Goal: Information Seeking & Learning: Find contact information

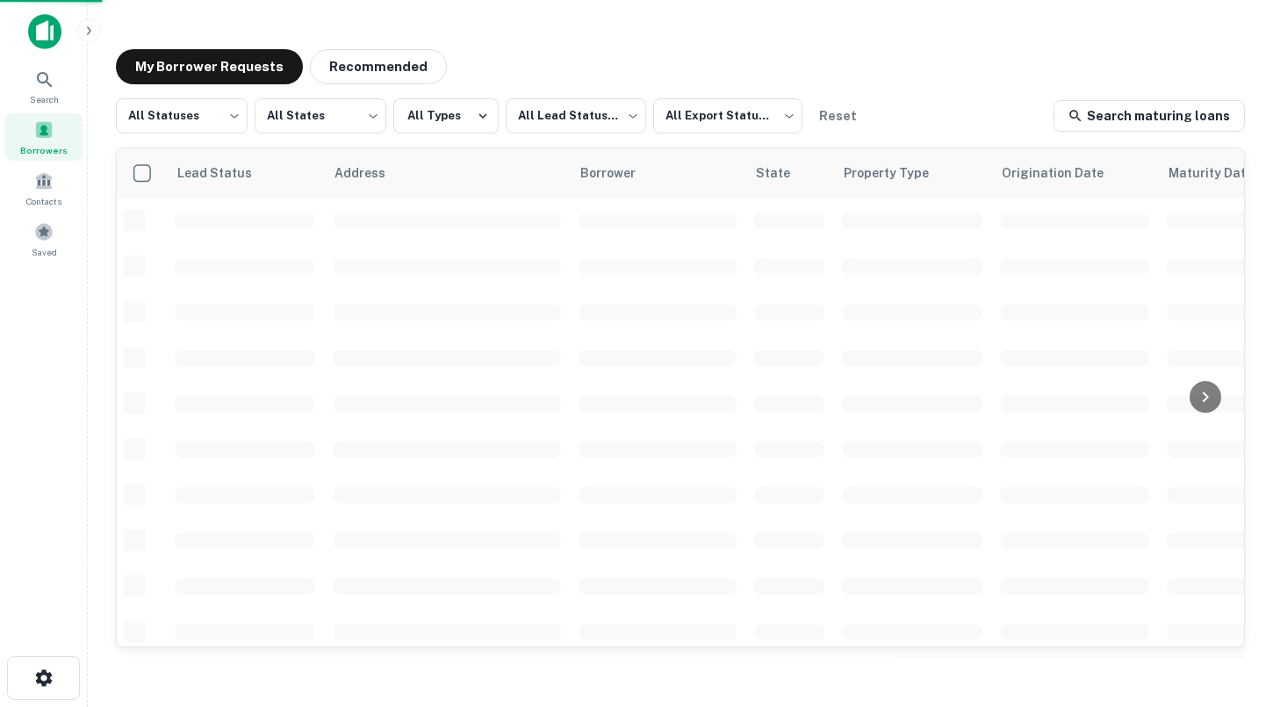
scroll to position [43, 0]
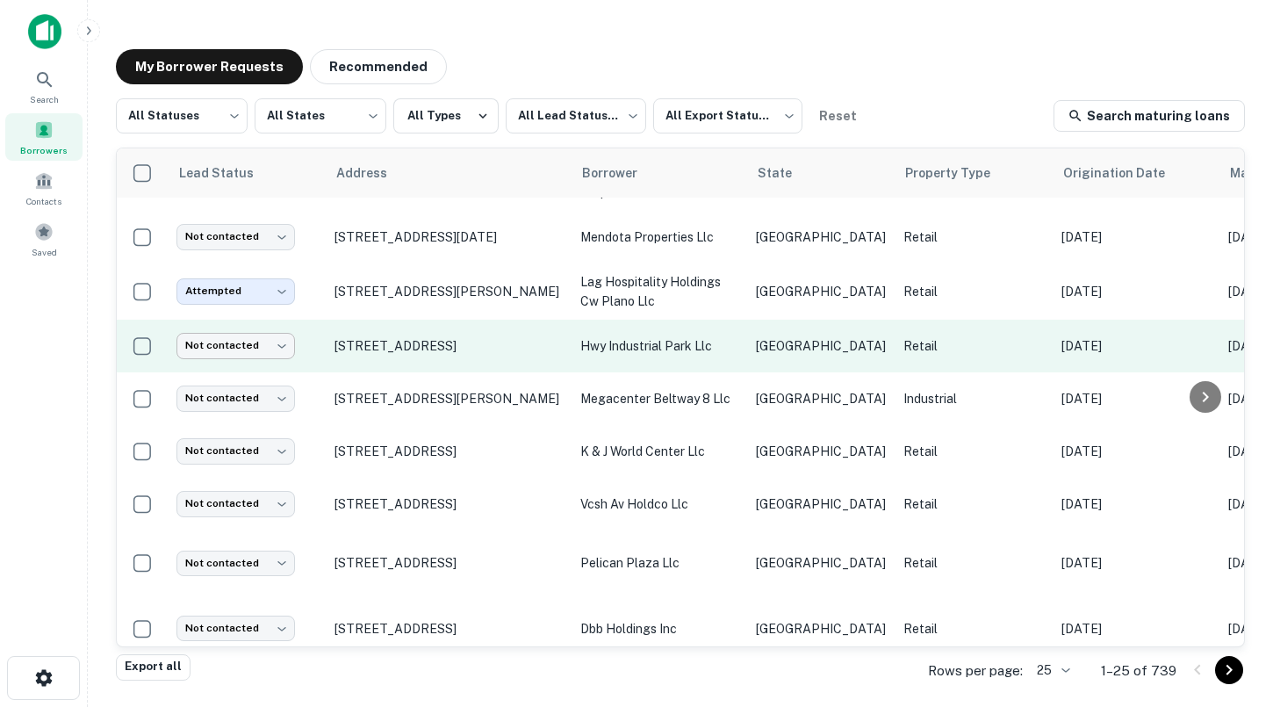
click at [262, 346] on body "Search Borrowers Contacts Saved My Borrower Requests Recommended All Statuses *…" at bounding box center [636, 353] width 1273 height 707
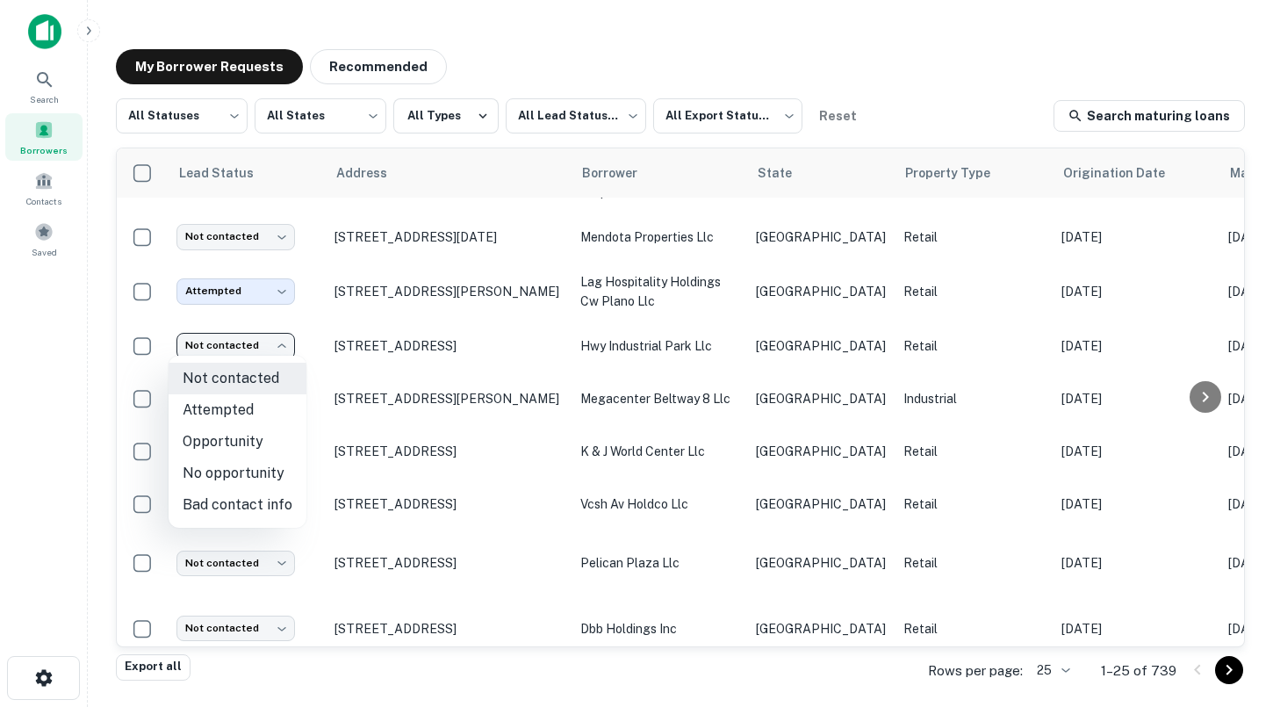
click at [253, 403] on li "Attempted" at bounding box center [238, 410] width 138 height 32
type input "*********"
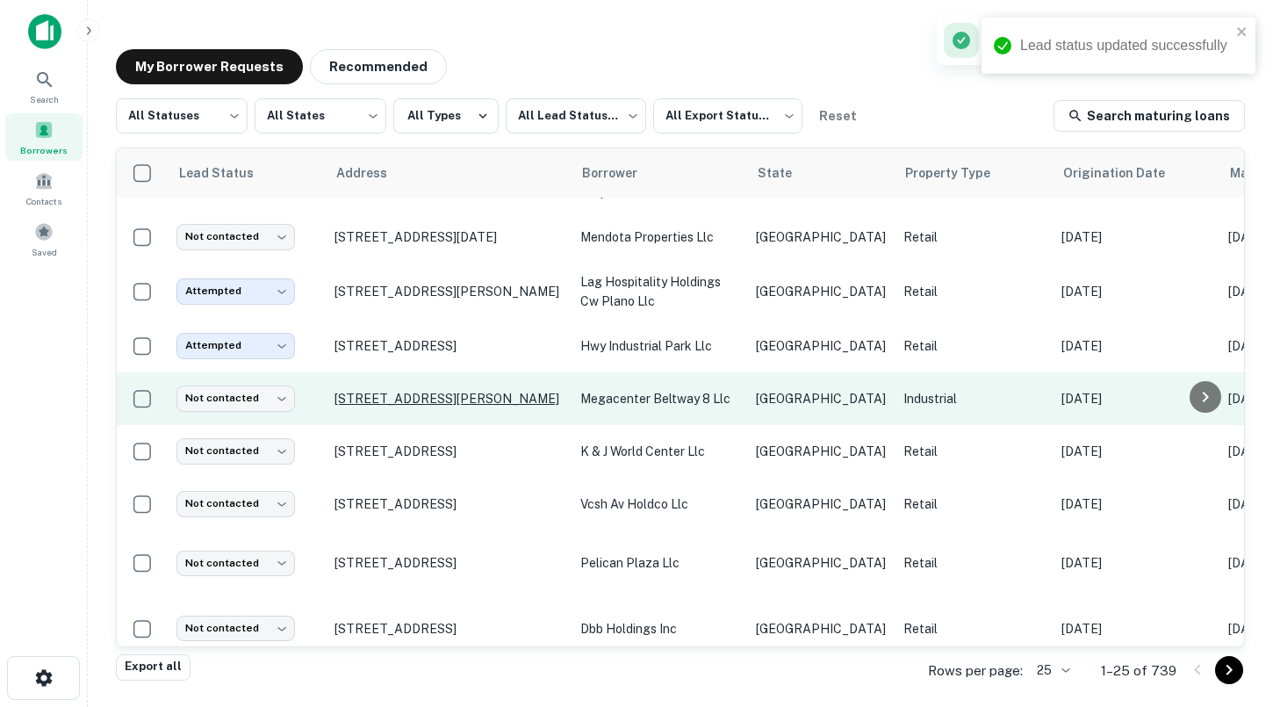
click at [405, 391] on p "[STREET_ADDRESS][PERSON_NAME]" at bounding box center [448, 399] width 228 height 16
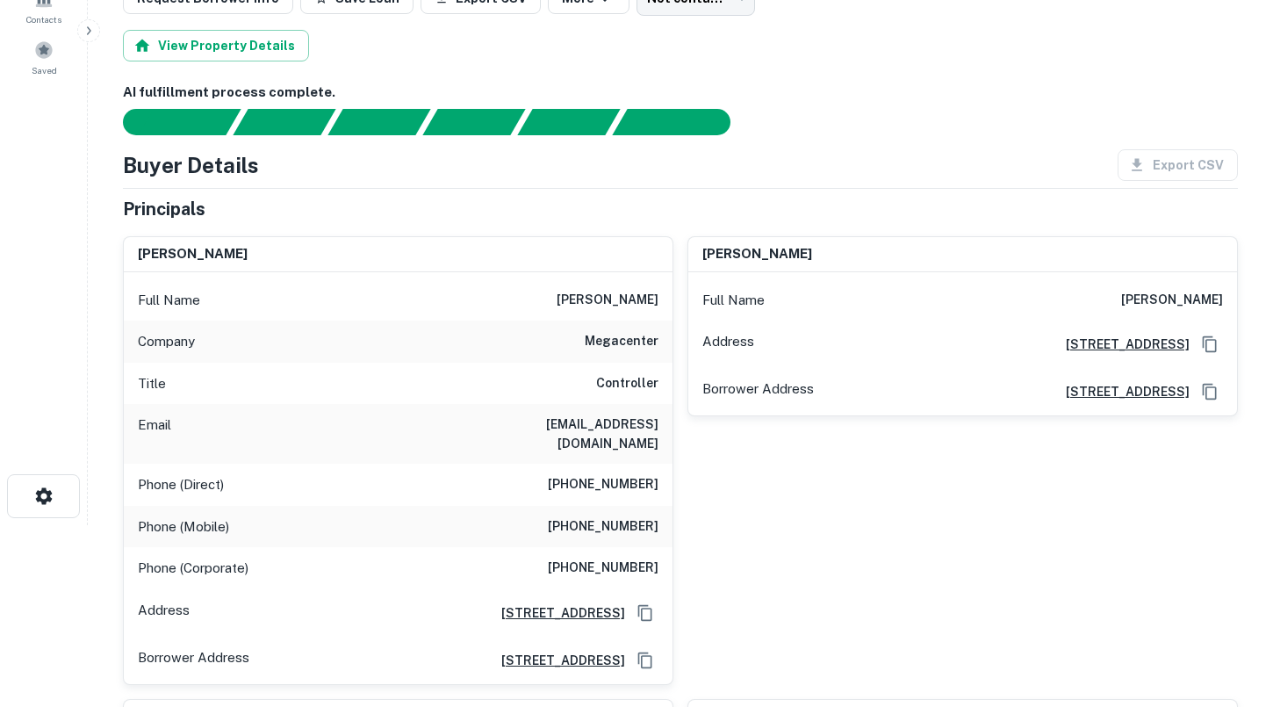
scroll to position [183, 0]
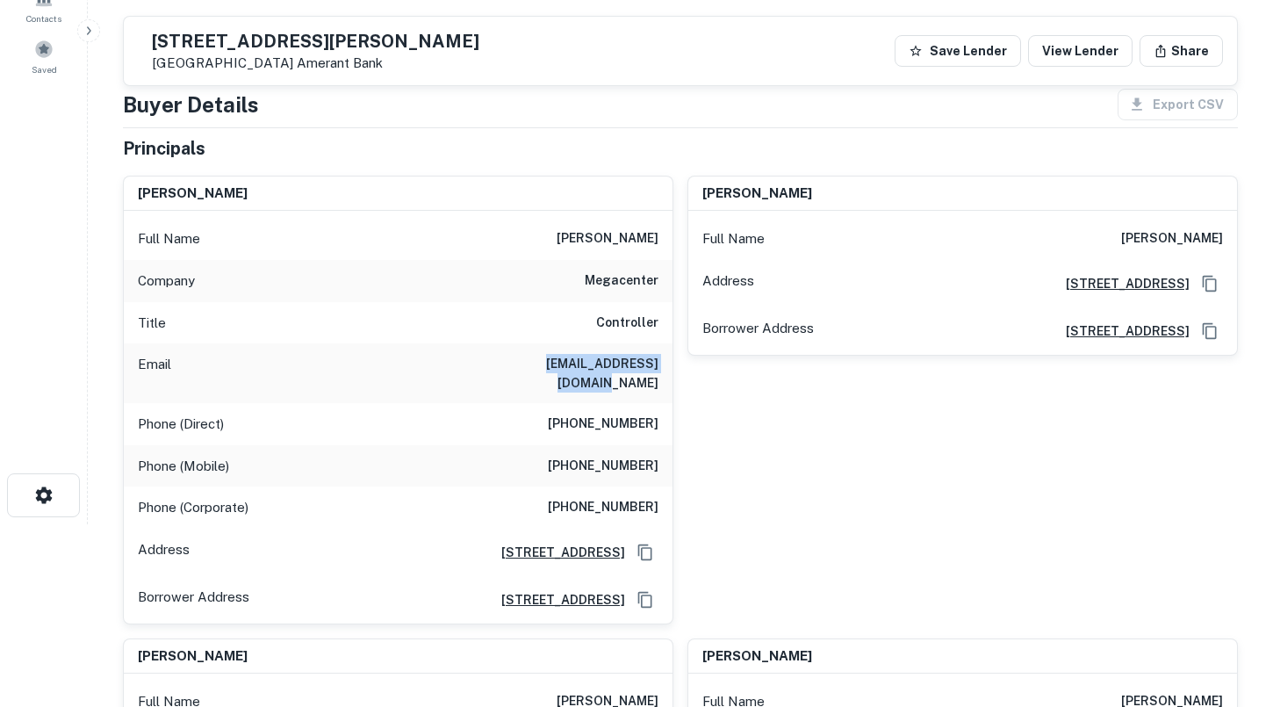
drag, startPoint x: 498, startPoint y: 363, endPoint x: 665, endPoint y: 366, distance: 166.8
click at [665, 366] on div "Email [EMAIL_ADDRESS][DOMAIN_NAME]" at bounding box center [398, 373] width 549 height 60
copy h6 "[EMAIL_ADDRESS][DOMAIN_NAME]"
click at [565, 316] on div "Title Controller" at bounding box center [398, 323] width 549 height 42
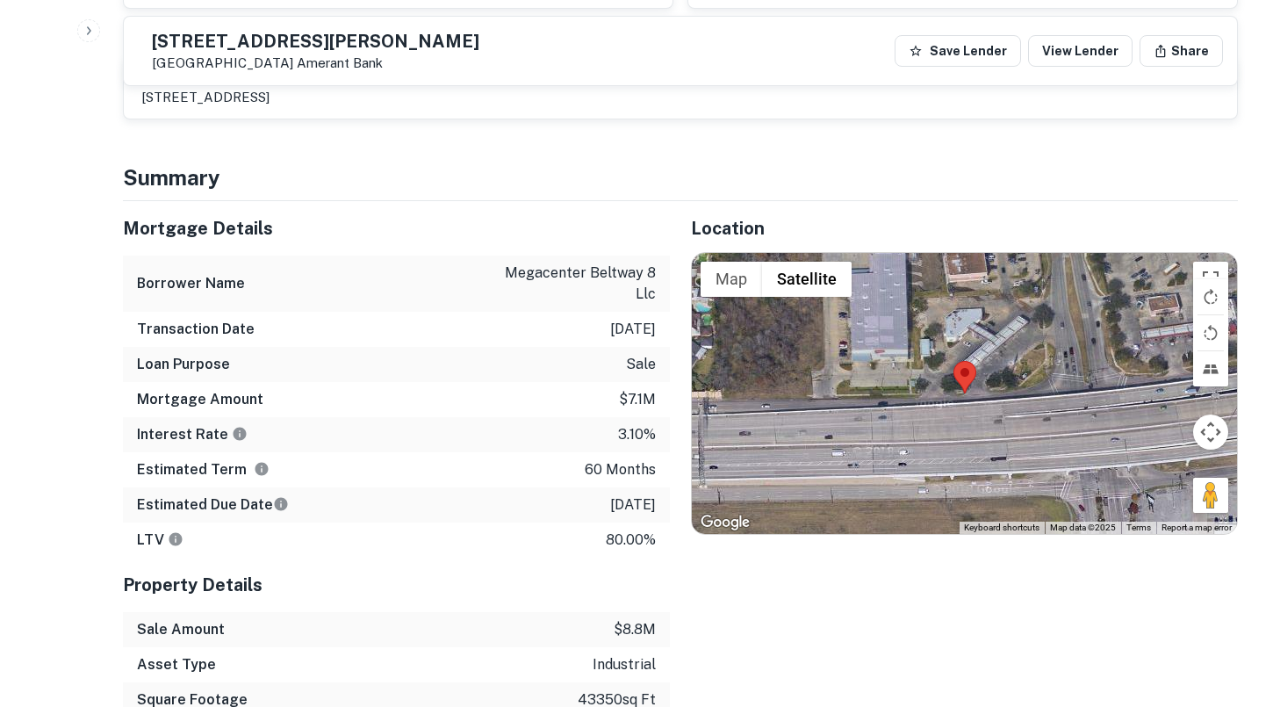
scroll to position [1039, 0]
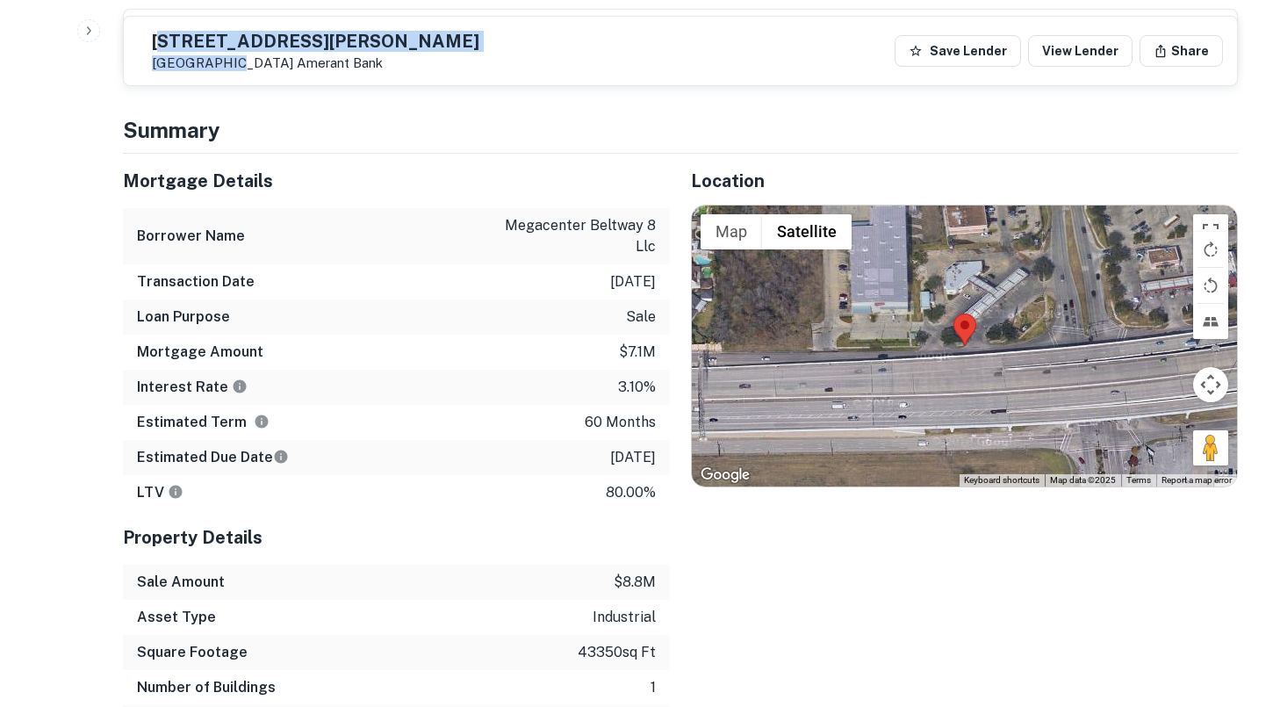
drag, startPoint x: 269, startPoint y: 63, endPoint x: 198, endPoint y: 47, distance: 73.7
click at [198, 47] on div "[STREET_ADDRESS][PERSON_NAME] Amerant Bank" at bounding box center [315, 51] width 327 height 39
click at [194, 44] on h5 "[STREET_ADDRESS][PERSON_NAME]" at bounding box center [315, 41] width 327 height 18
drag, startPoint x: 195, startPoint y: 44, endPoint x: 271, endPoint y: 59, distance: 77.8
click at [271, 59] on div "[STREET_ADDRESS][PERSON_NAME] Amerant Bank" at bounding box center [315, 51] width 327 height 39
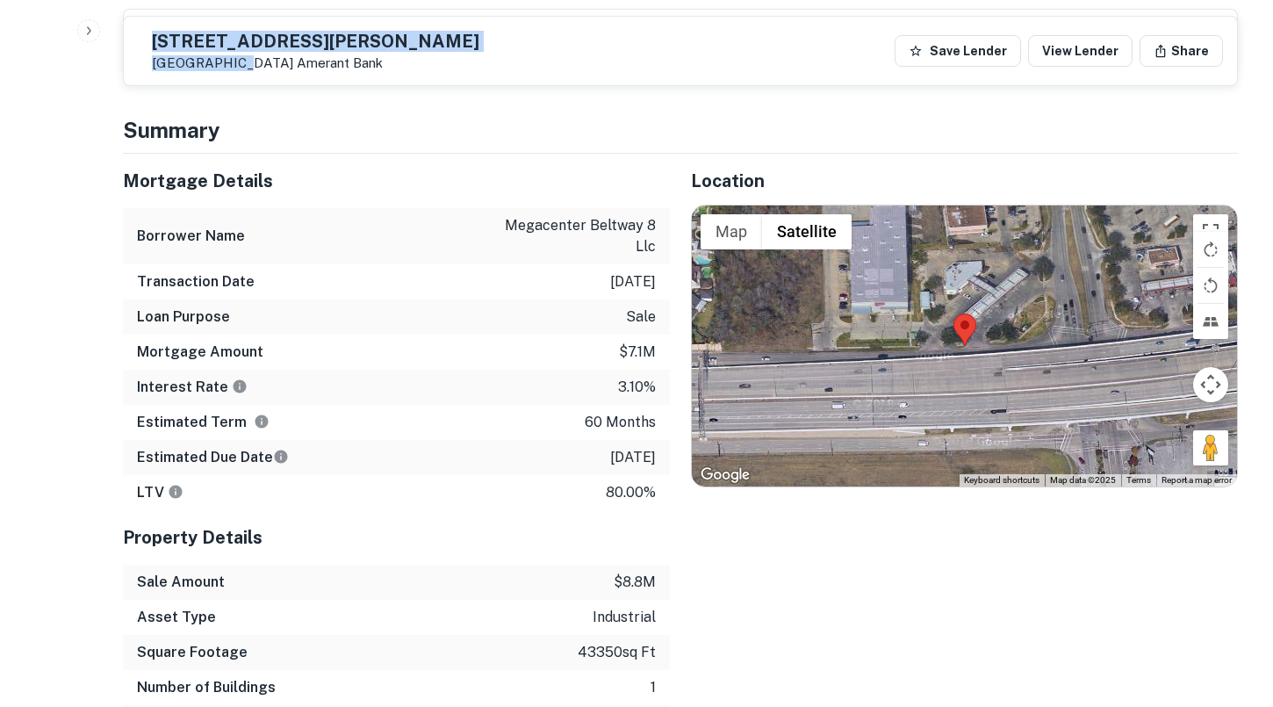
copy div "[STREET_ADDRESS][PERSON_NAME]"
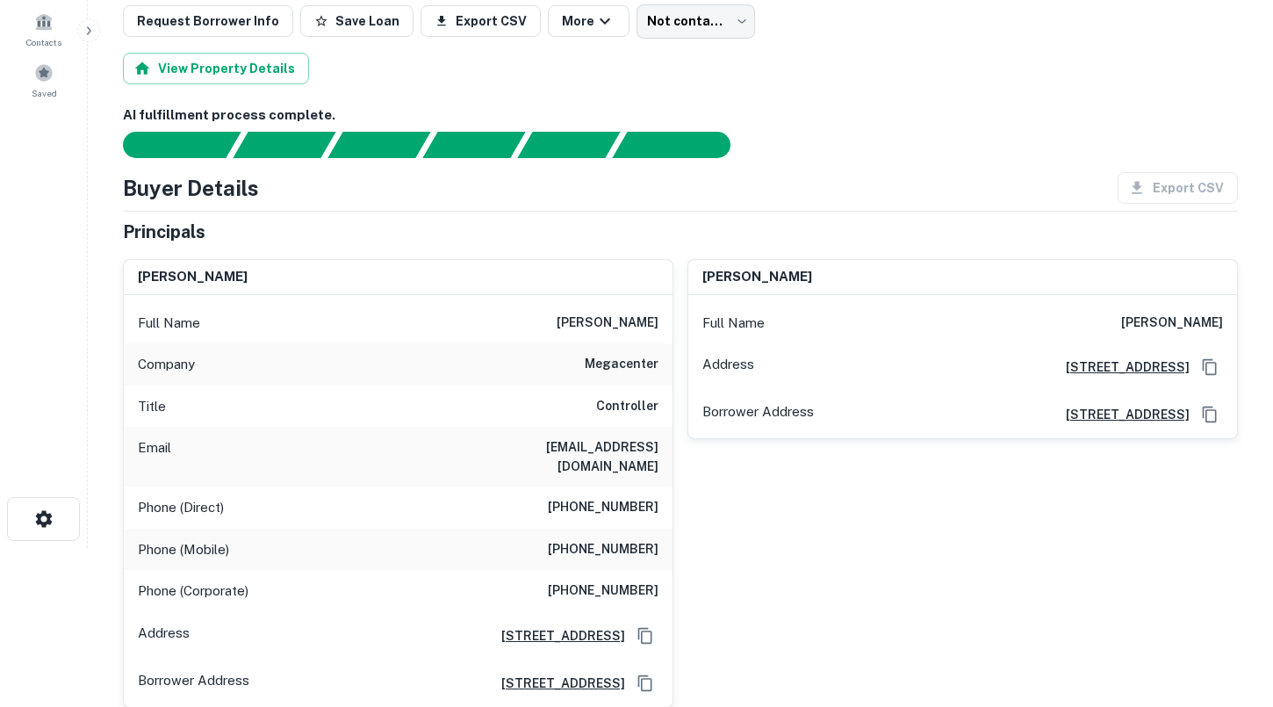
scroll to position [170, 0]
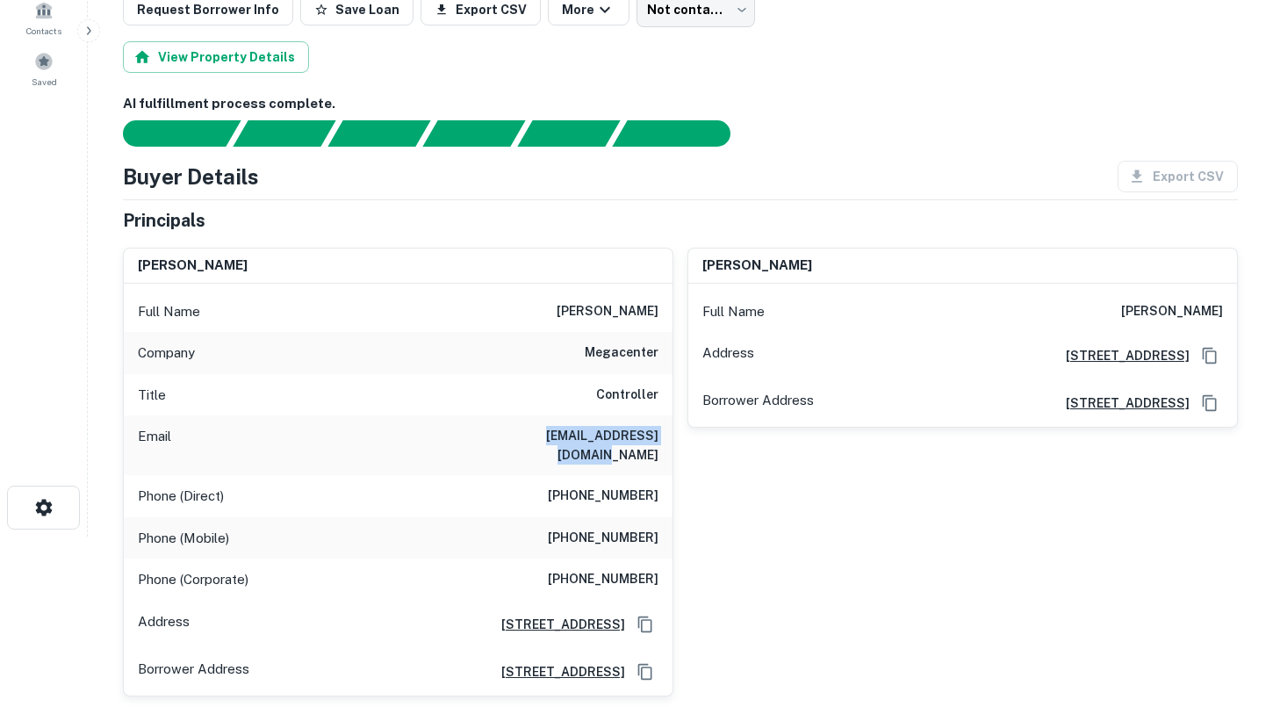
drag, startPoint x: 496, startPoint y: 436, endPoint x: 664, endPoint y: 440, distance: 167.7
click at [664, 440] on div "Email [EMAIL_ADDRESS][DOMAIN_NAME]" at bounding box center [398, 445] width 549 height 60
copy h6 "[EMAIL_ADDRESS][DOMAIN_NAME]"
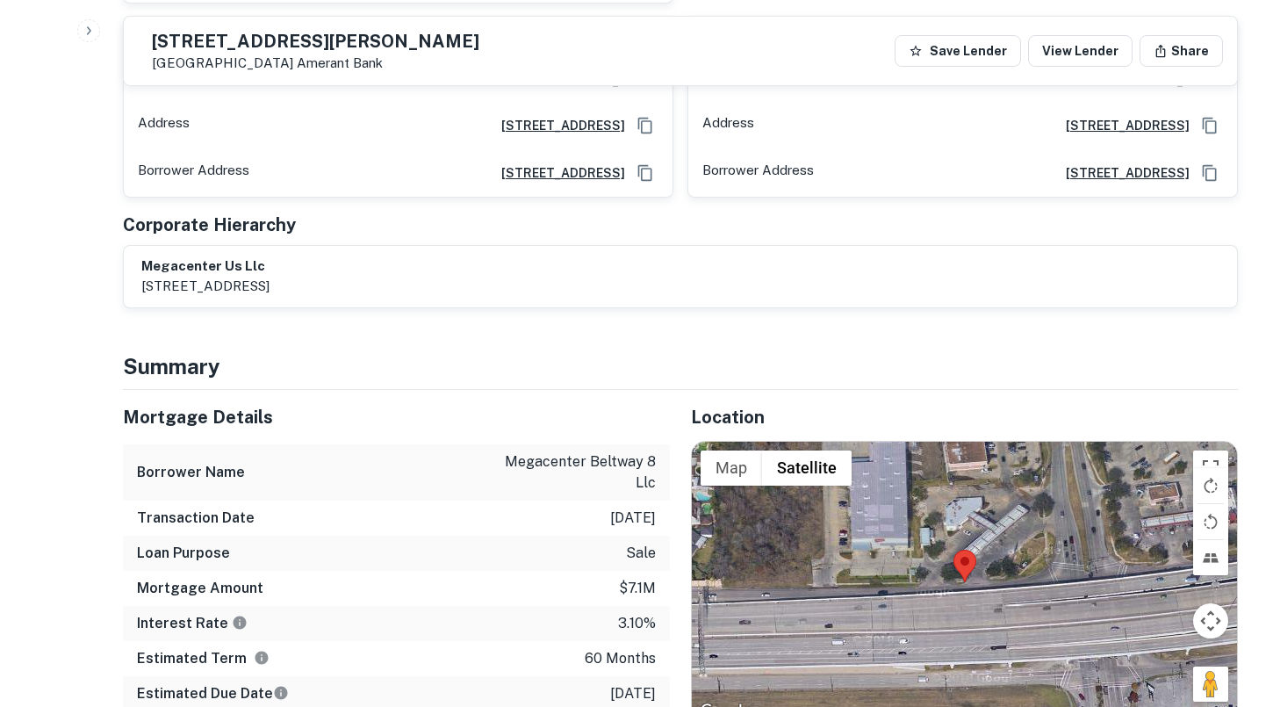
scroll to position [825, 0]
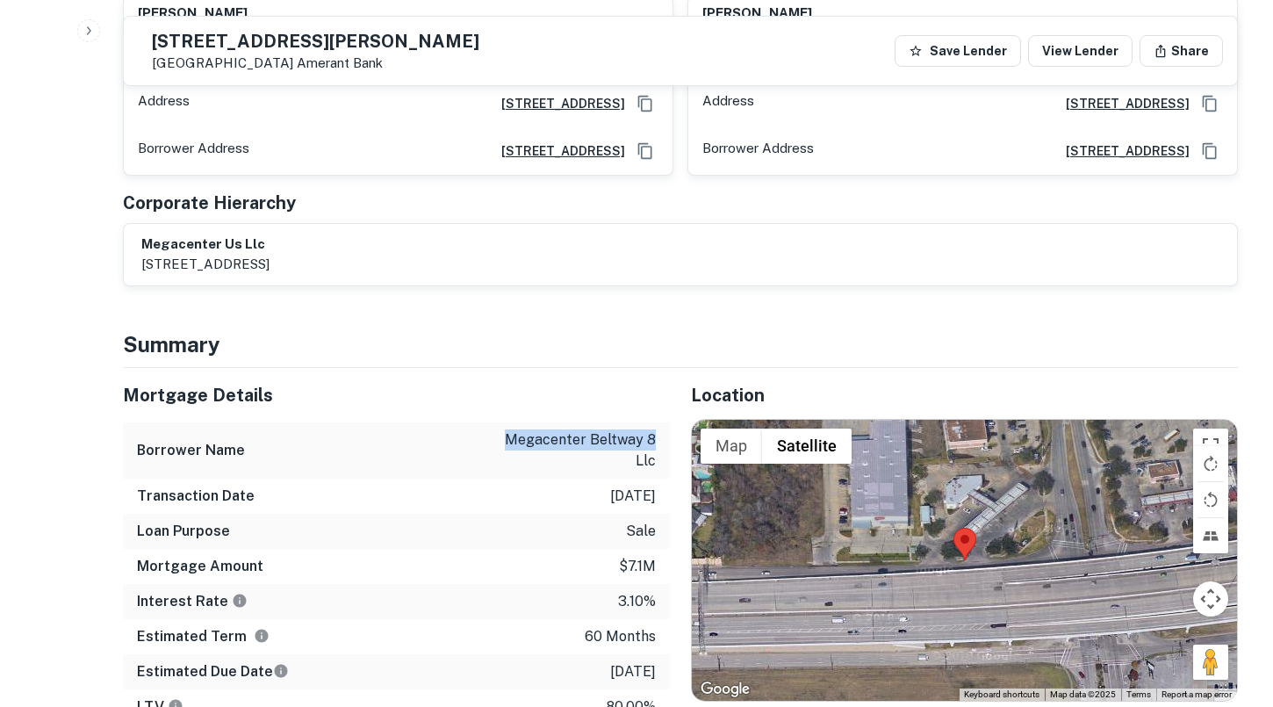
drag, startPoint x: 509, startPoint y: 420, endPoint x: 653, endPoint y: 418, distance: 144.0
click at [653, 429] on p "megacenter beltway 8 llc" at bounding box center [577, 450] width 158 height 42
copy p "megacenter beltway 8"
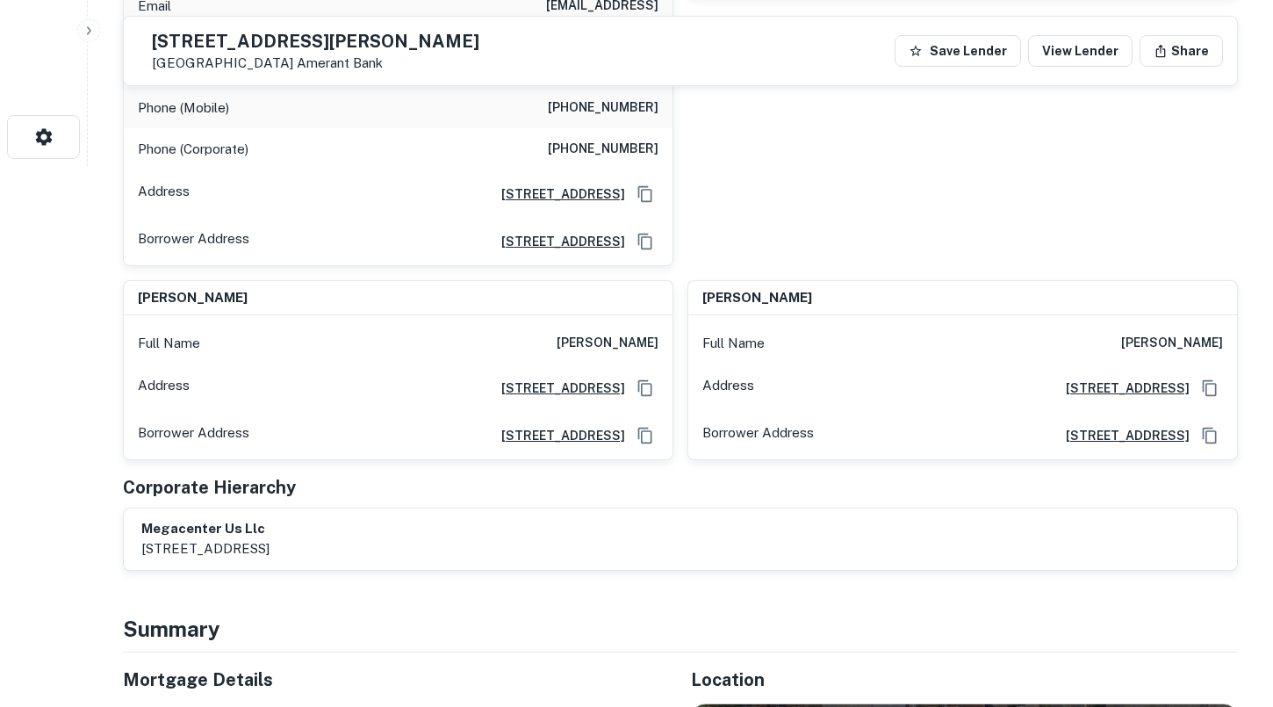
scroll to position [539, 0]
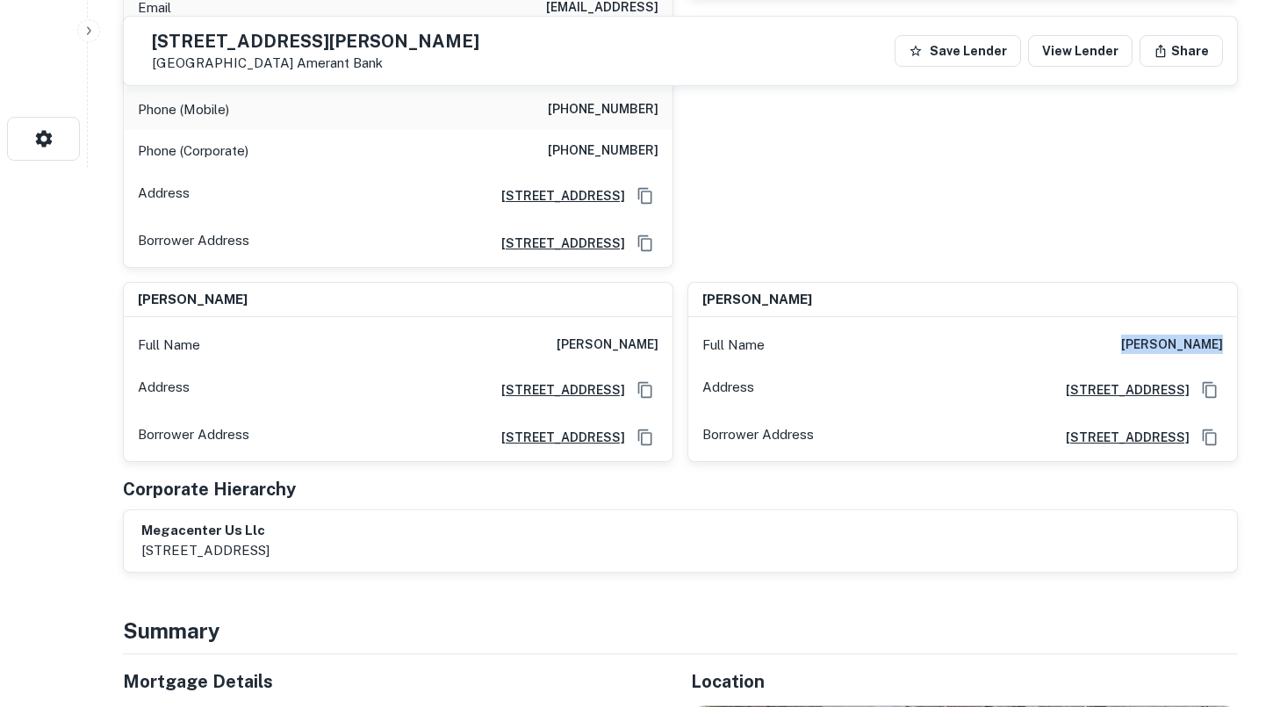
drag, startPoint x: 1126, startPoint y: 325, endPoint x: 1213, endPoint y: 325, distance: 86.9
click at [1215, 334] on h6 "[PERSON_NAME]" at bounding box center [1172, 344] width 102 height 21
drag, startPoint x: 1221, startPoint y: 330, endPoint x: 1119, endPoint y: 330, distance: 101.8
click at [1119, 330] on div "Full Name [PERSON_NAME]" at bounding box center [962, 345] width 549 height 42
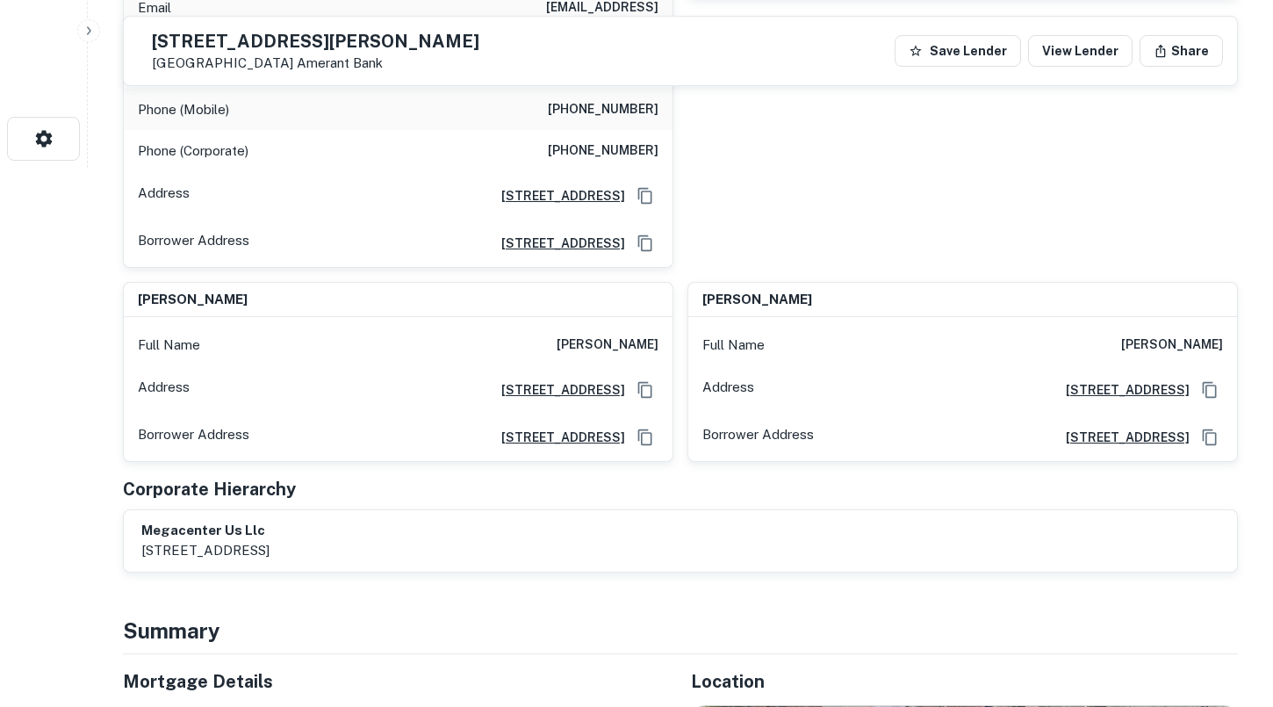
copy h6 "[PERSON_NAME]"
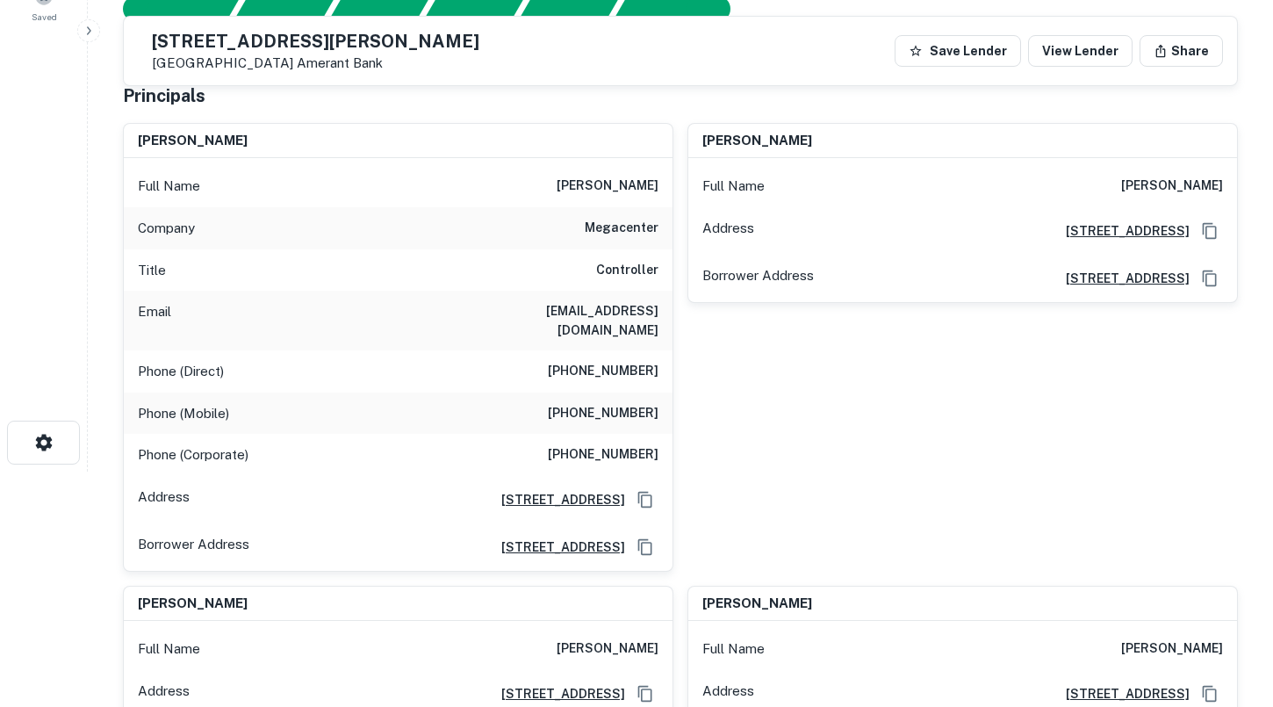
scroll to position [158, 0]
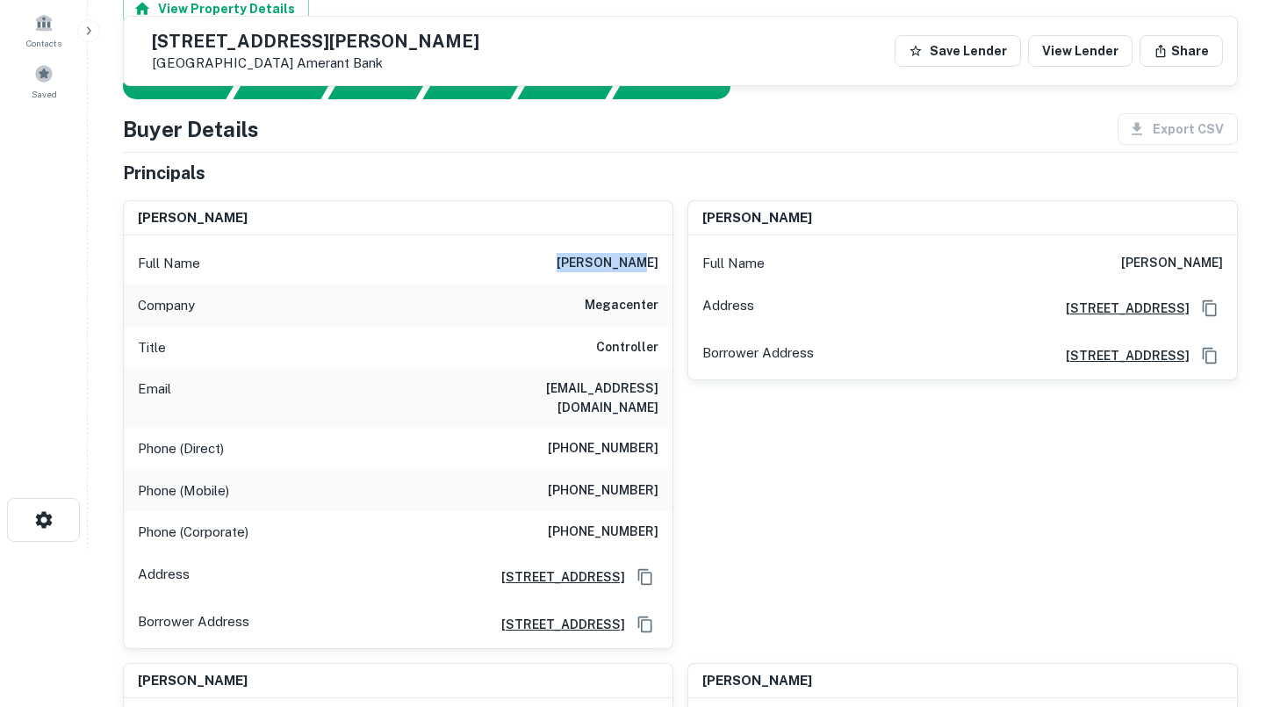
drag, startPoint x: 579, startPoint y: 264, endPoint x: 657, endPoint y: 262, distance: 77.3
click at [657, 262] on div "Full Name [PERSON_NAME]" at bounding box center [398, 263] width 549 height 42
copy h6 "[PERSON_NAME]"
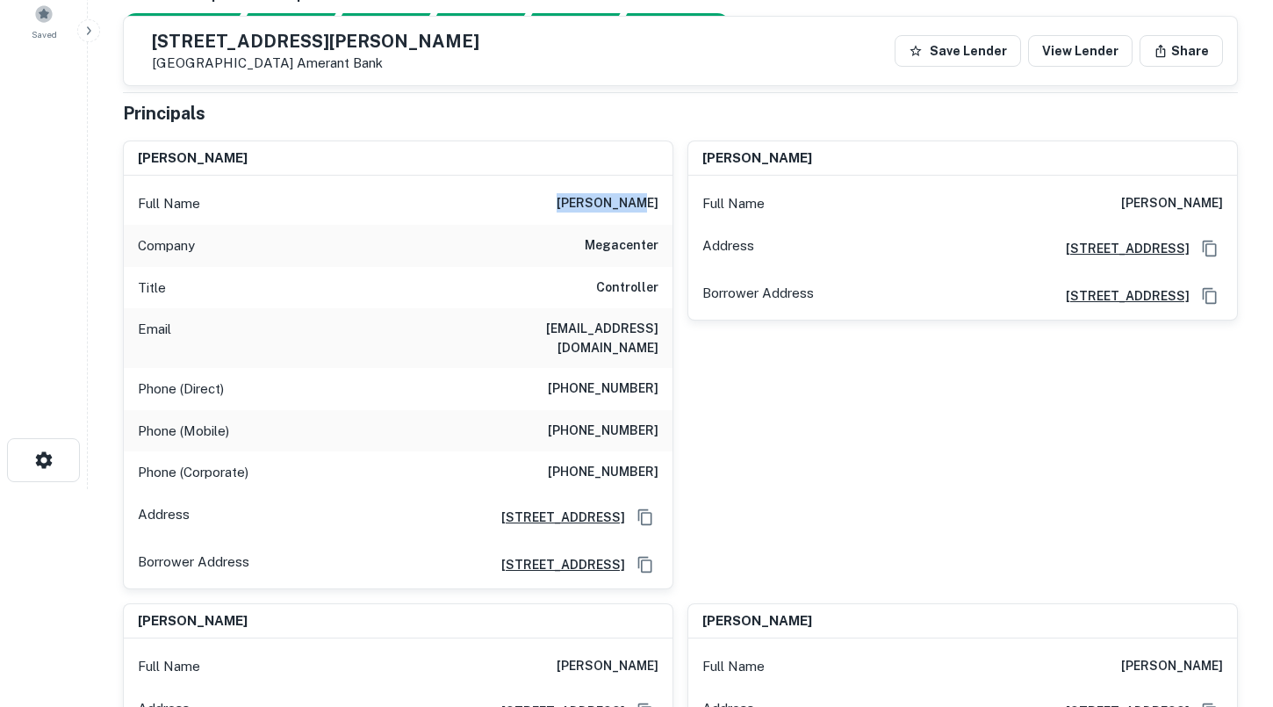
scroll to position [219, 0]
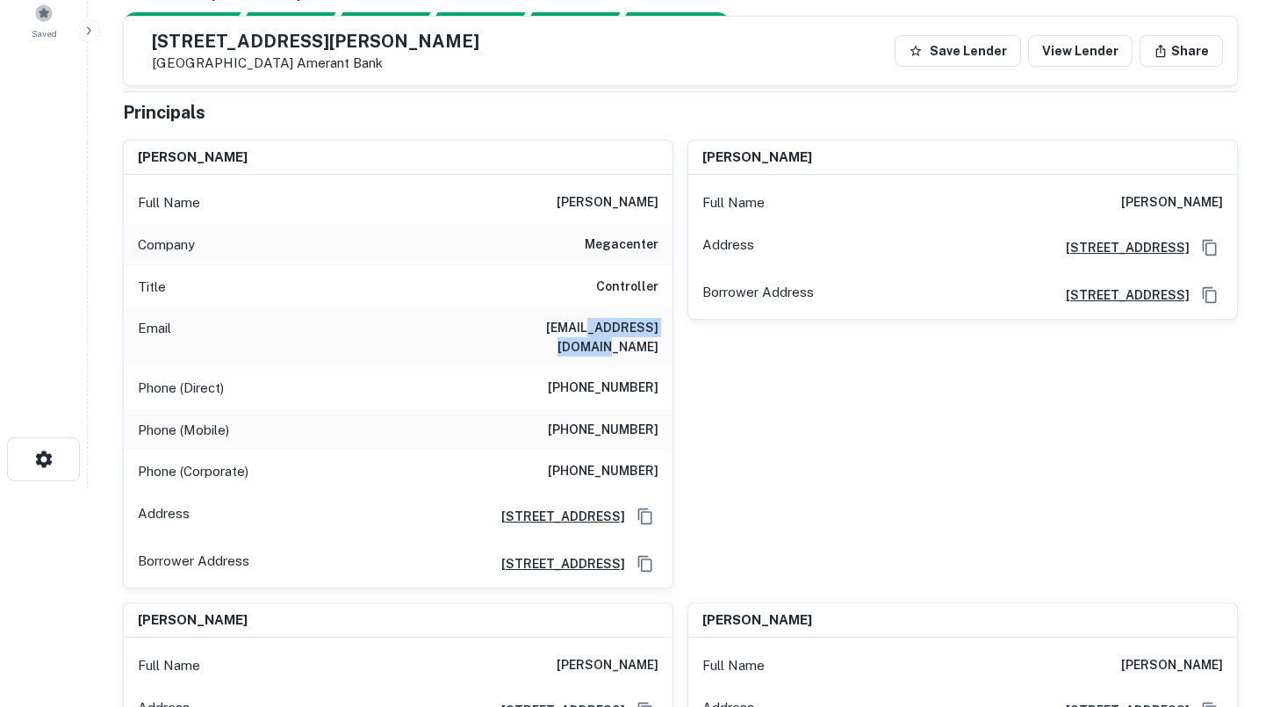
drag, startPoint x: 550, startPoint y: 327, endPoint x: 657, endPoint y: 325, distance: 107.1
click at [657, 325] on h6 "[EMAIL_ADDRESS][DOMAIN_NAME]" at bounding box center [553, 337] width 211 height 39
copy h6 "[DOMAIN_NAME]"
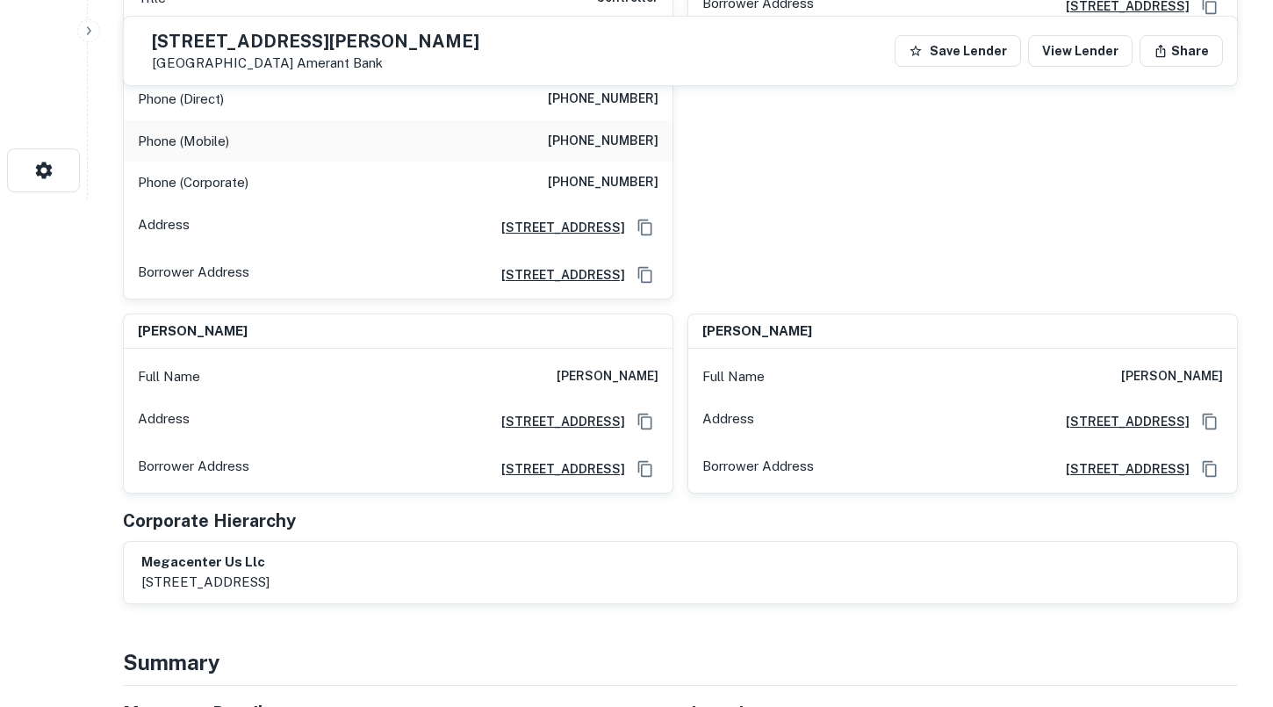
drag, startPoint x: 703, startPoint y: 316, endPoint x: 805, endPoint y: 316, distance: 101.8
click at [805, 321] on h6 "[PERSON_NAME]" at bounding box center [757, 331] width 110 height 20
copy h6 "[PERSON_NAME]"
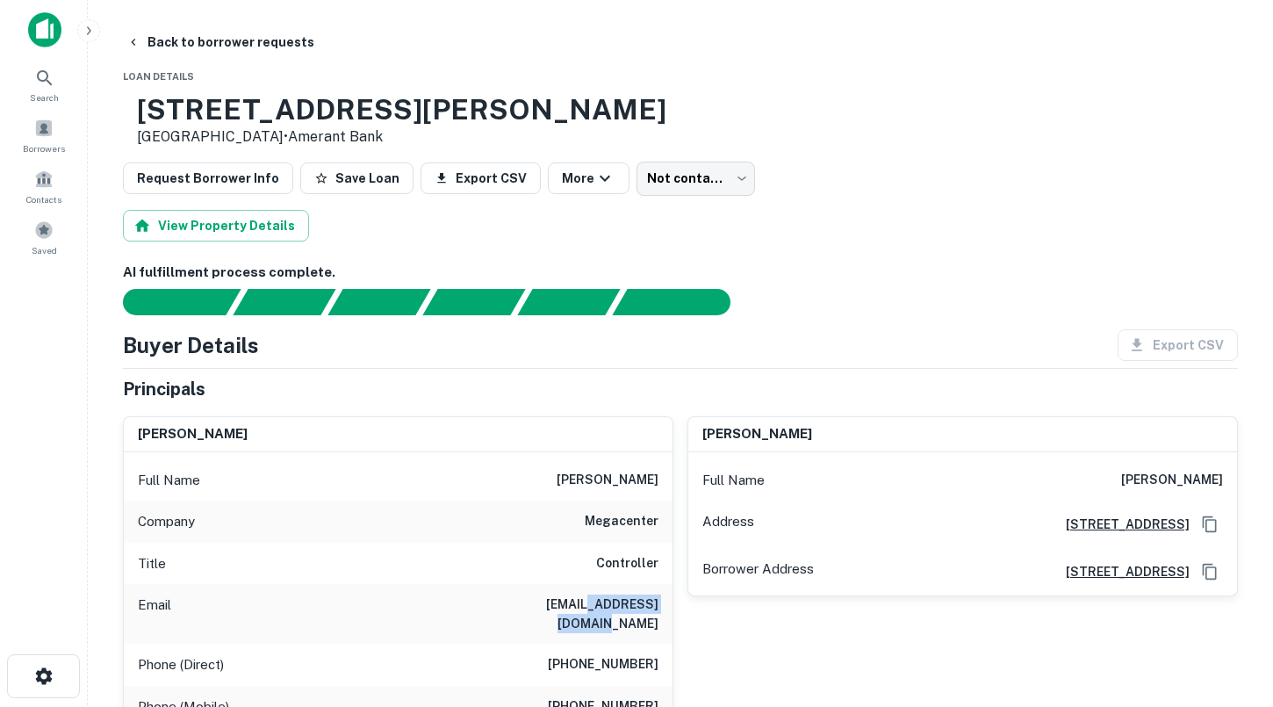
scroll to position [0, 0]
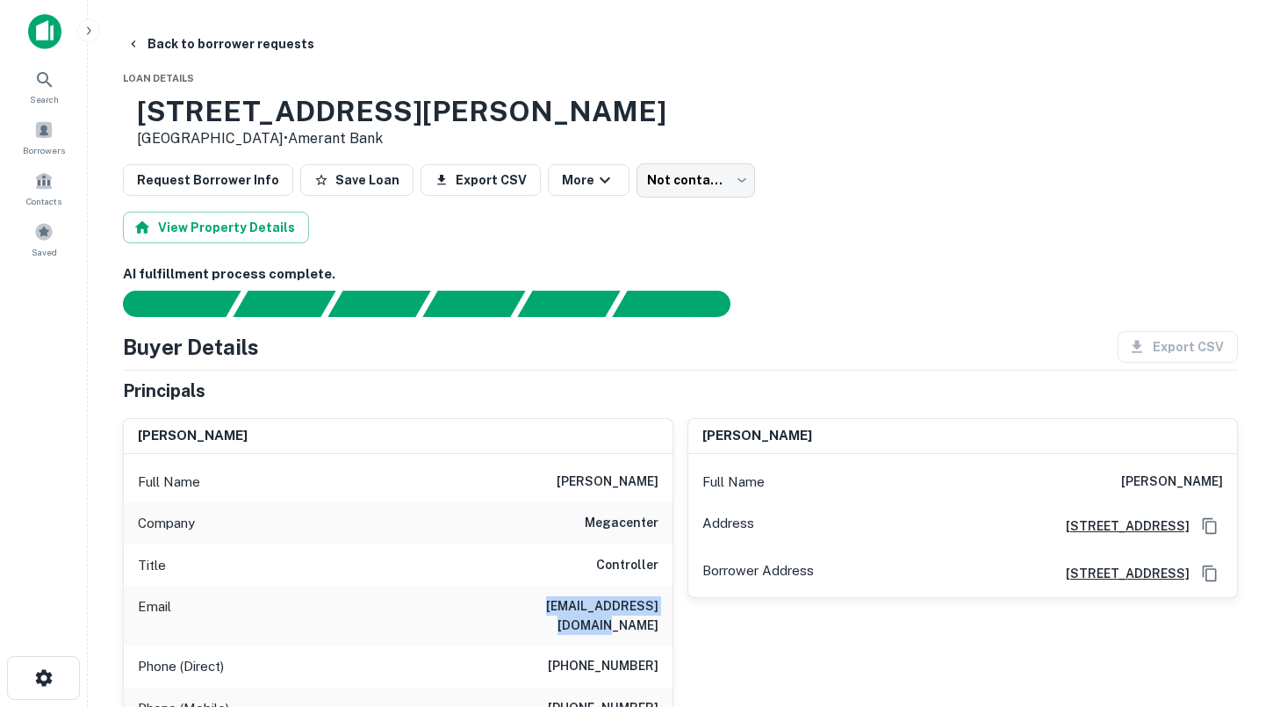
drag, startPoint x: 497, startPoint y: 607, endPoint x: 663, endPoint y: 607, distance: 165.9
click at [663, 607] on div "Email [EMAIL_ADDRESS][DOMAIN_NAME]" at bounding box center [398, 616] width 549 height 60
copy h6 "[EMAIL_ADDRESS][DOMAIN_NAME]"
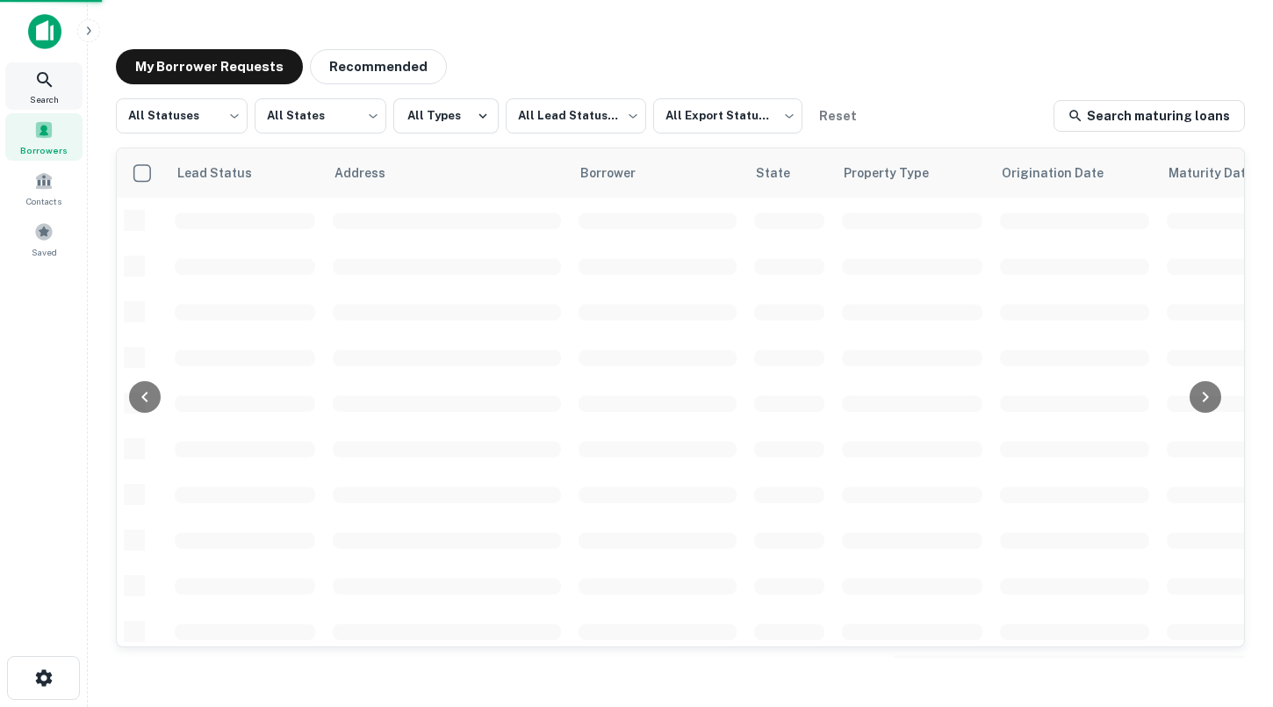
scroll to position [43, 0]
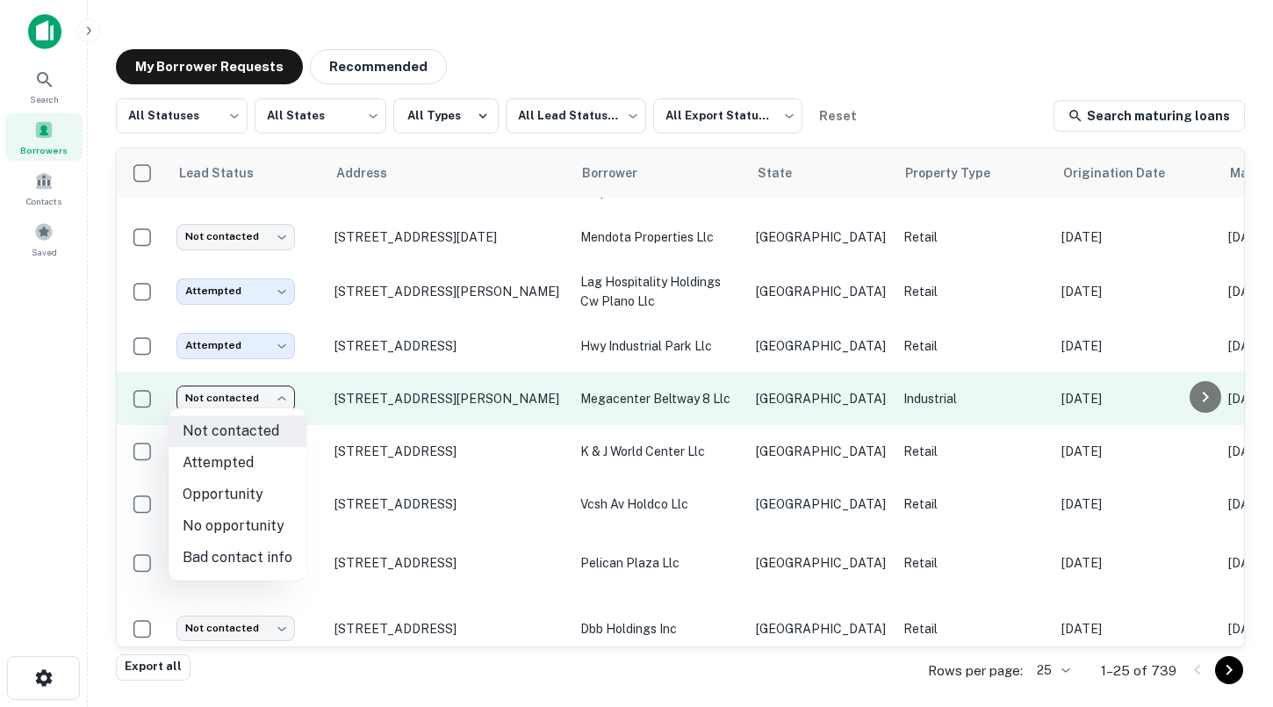
click at [263, 388] on body "Search Borrowers Contacts Saved My Borrower Requests Recommended All Statuses *…" at bounding box center [636, 353] width 1273 height 707
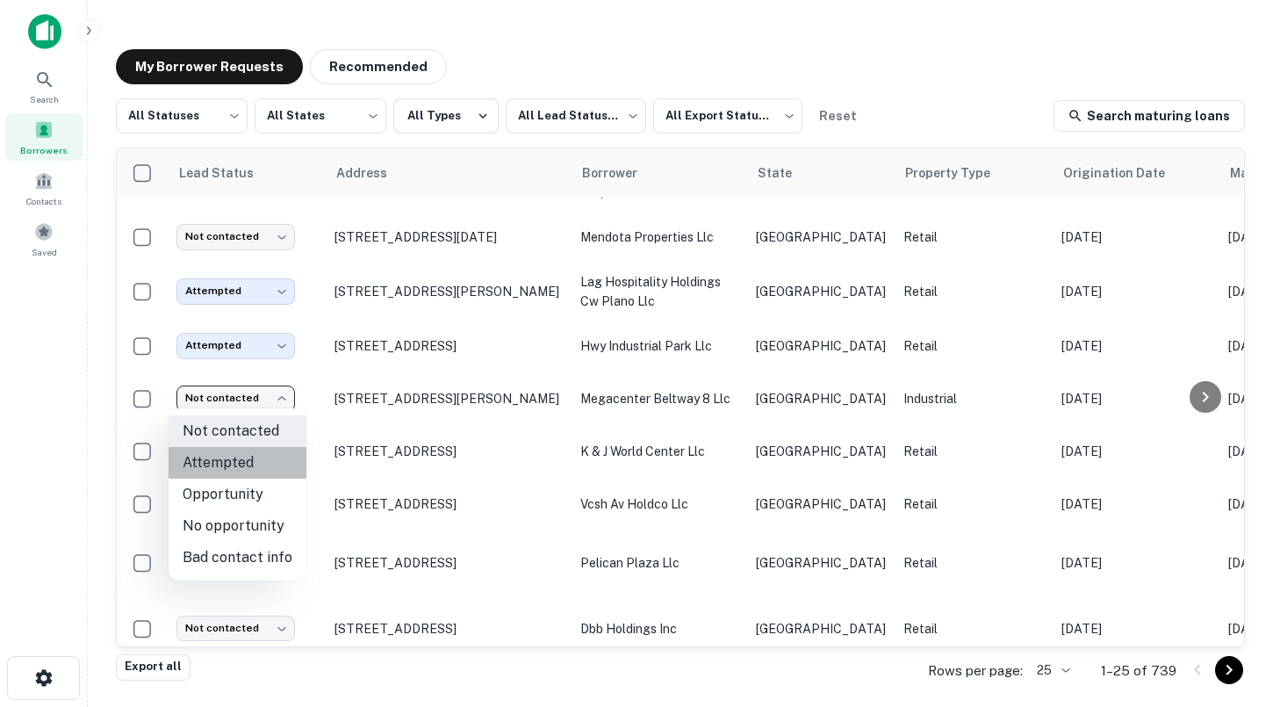
click at [253, 455] on li "Attempted" at bounding box center [238, 463] width 138 height 32
type input "*********"
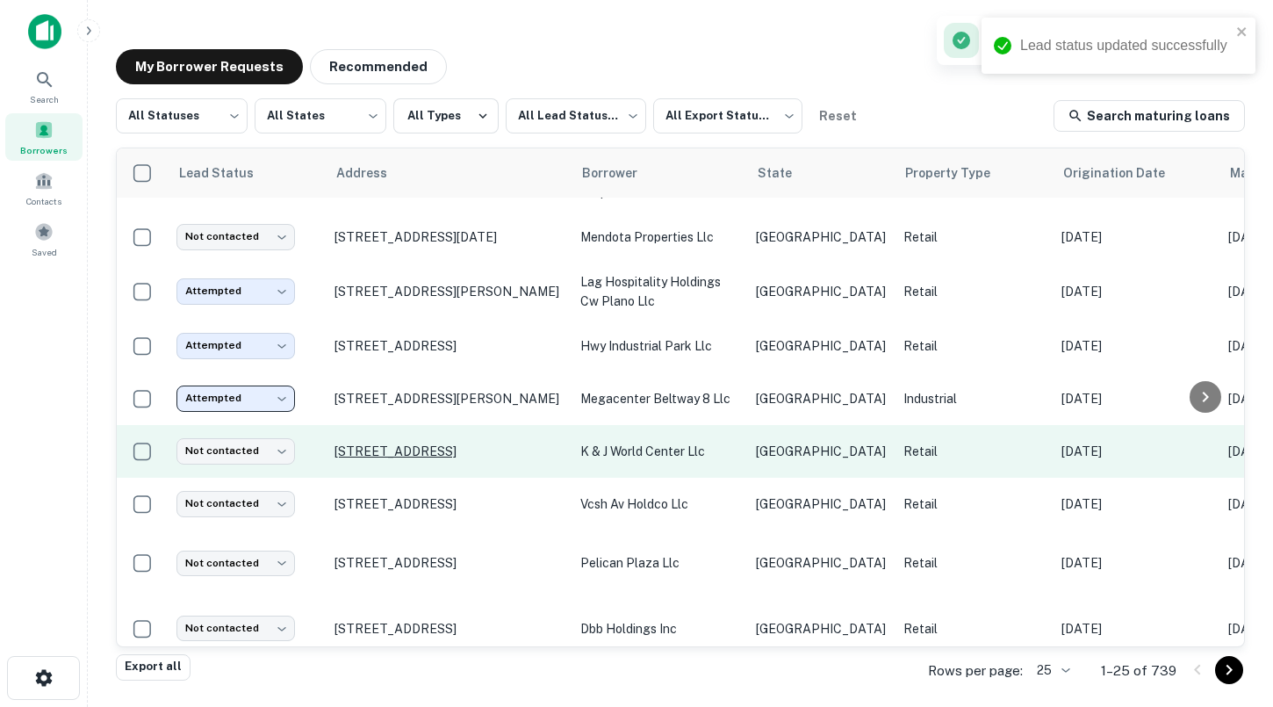
click at [429, 450] on p "[STREET_ADDRESS]" at bounding box center [448, 451] width 228 height 16
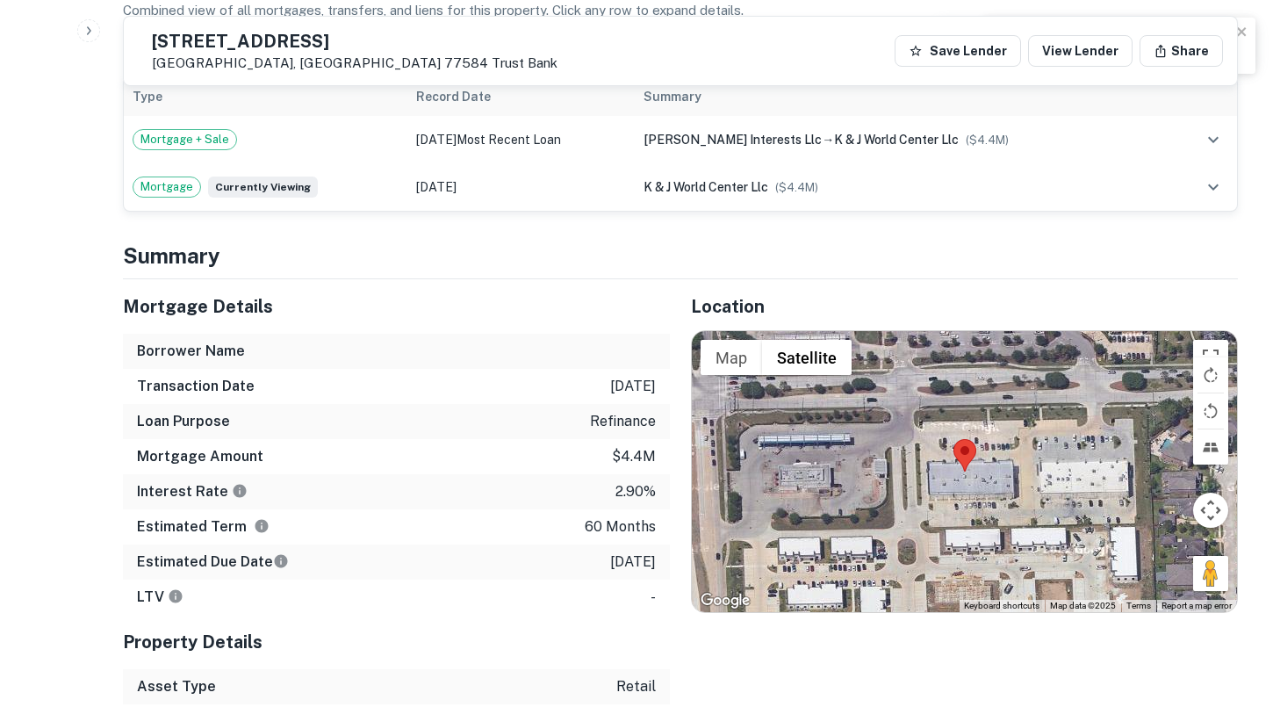
scroll to position [843, 0]
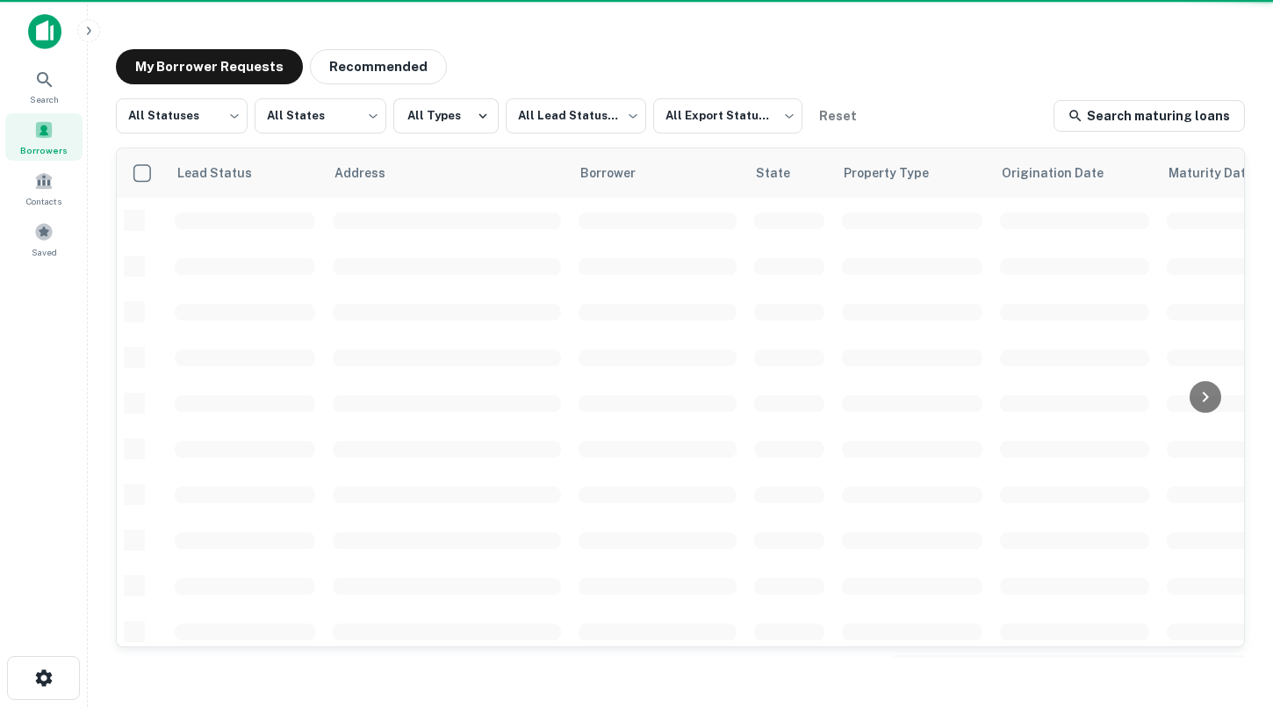
scroll to position [43, 0]
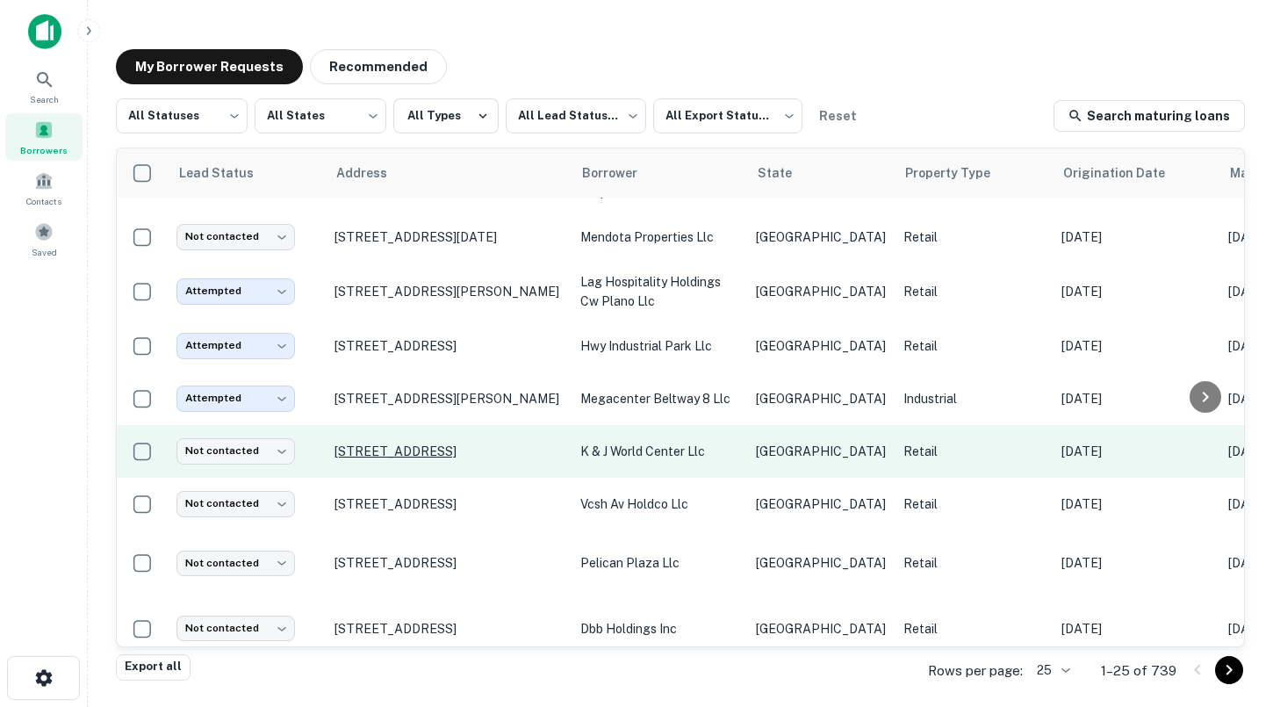
click at [446, 443] on p "[STREET_ADDRESS]" at bounding box center [448, 451] width 228 height 16
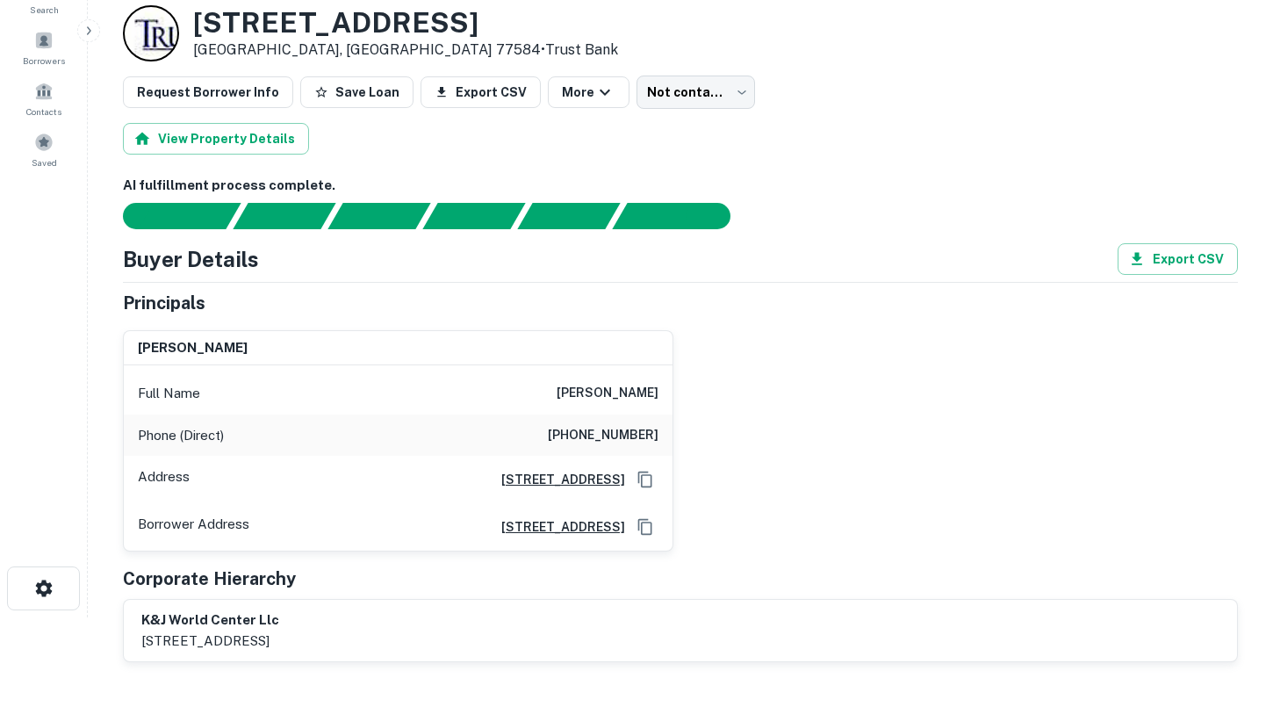
scroll to position [99, 0]
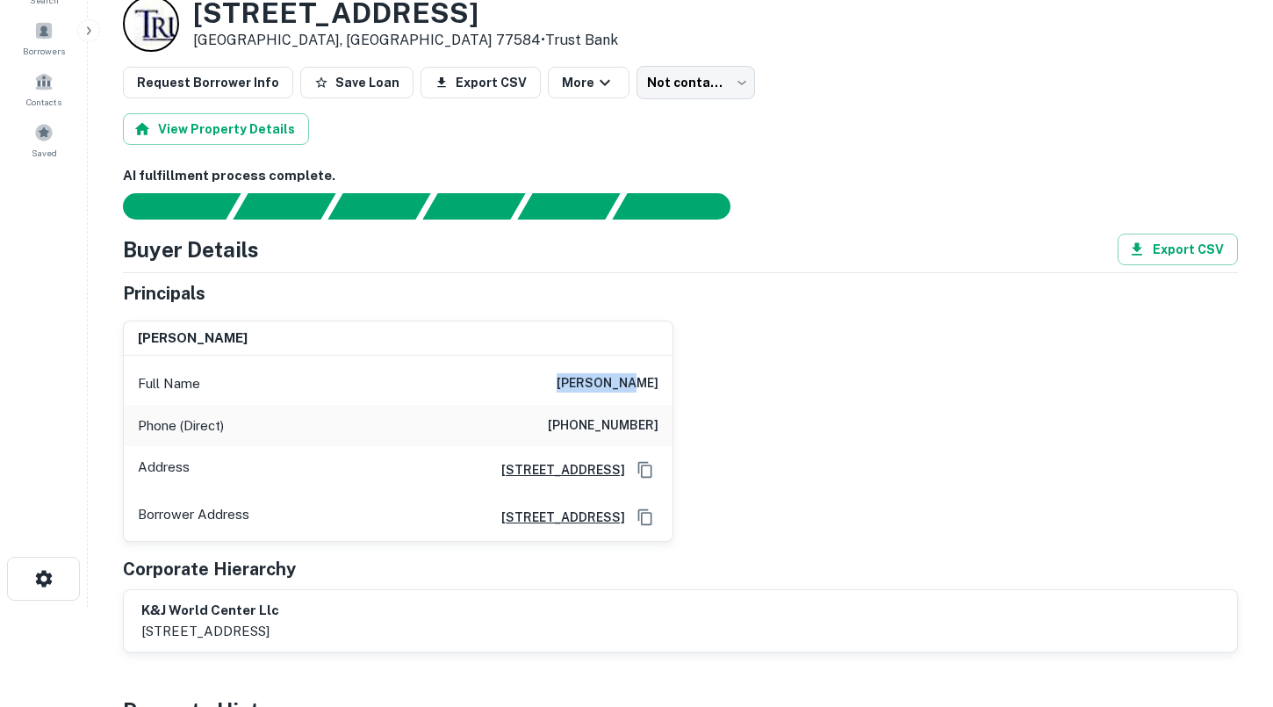
drag, startPoint x: 596, startPoint y: 383, endPoint x: 662, endPoint y: 379, distance: 65.9
click at [662, 379] on div "Full Name [PERSON_NAME]" at bounding box center [398, 384] width 549 height 42
copy h6 "[PERSON_NAME]"
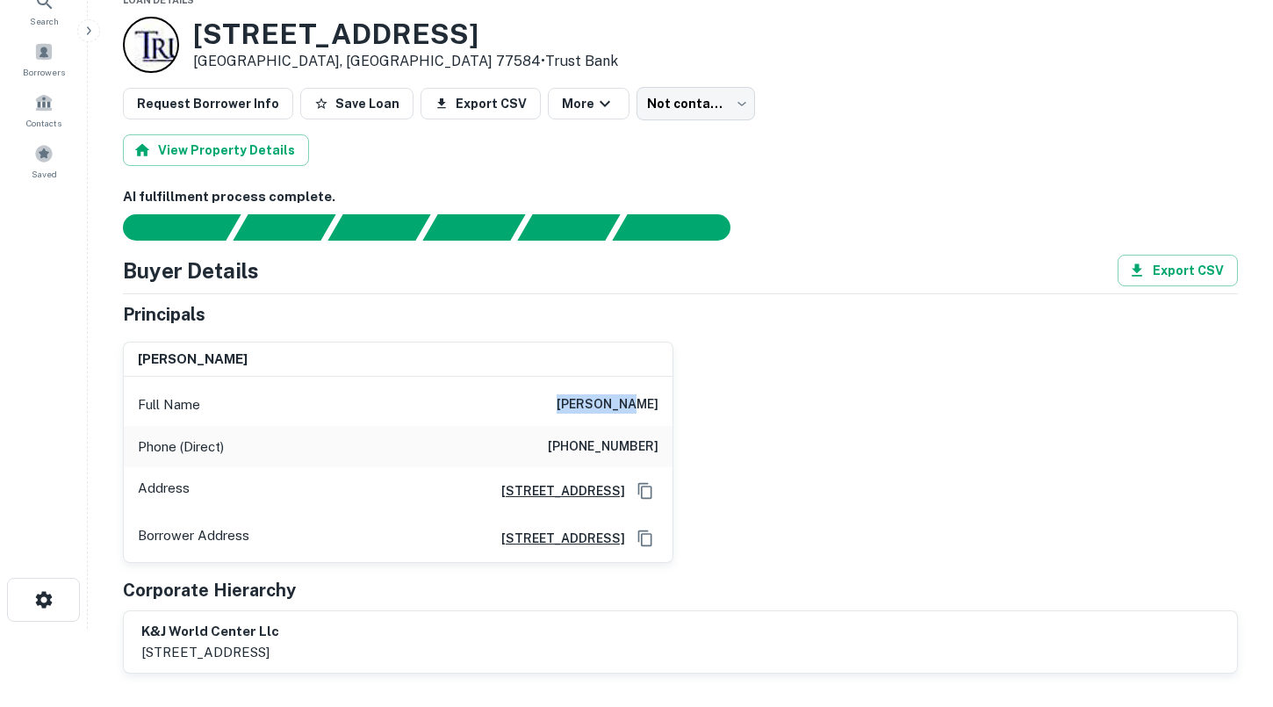
scroll to position [0, 0]
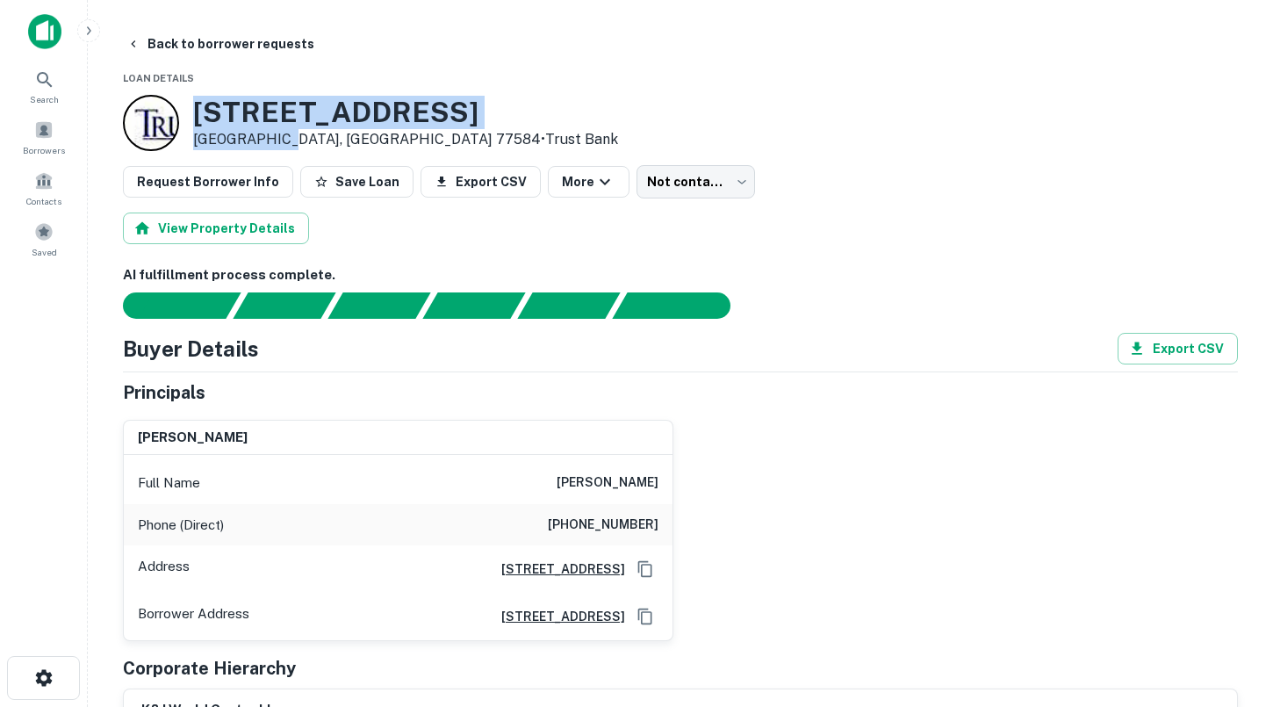
drag, startPoint x: 274, startPoint y: 138, endPoint x: 191, endPoint y: 115, distance: 85.6
click at [191, 115] on div "[STREET_ADDRESS] • Trust Bank" at bounding box center [370, 123] width 495 height 56
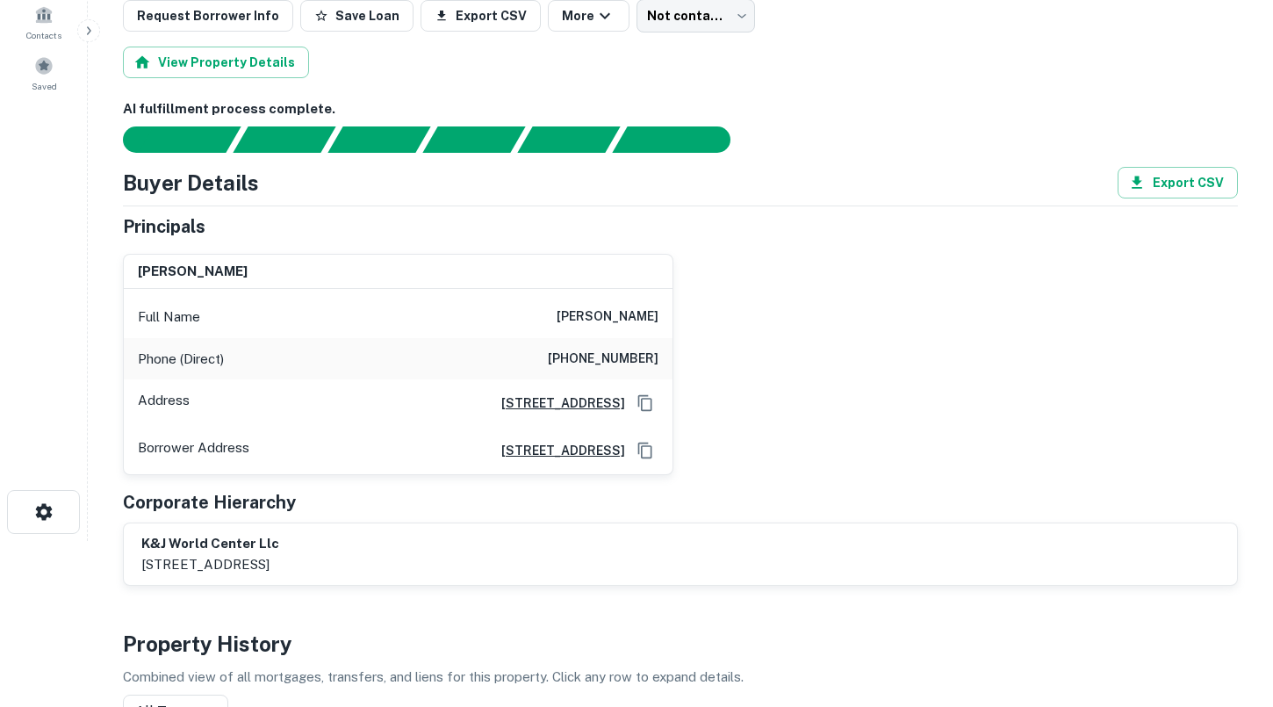
scroll to position [174, 0]
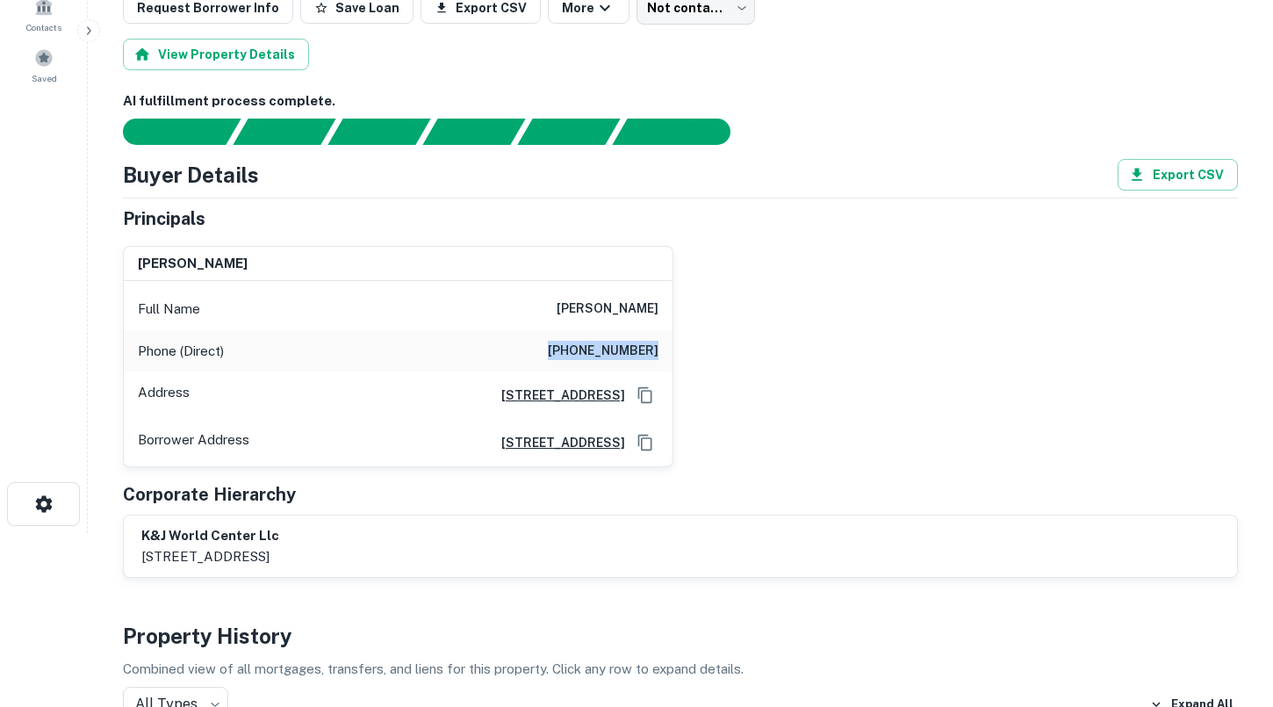
drag, startPoint x: 567, startPoint y: 348, endPoint x: 669, endPoint y: 346, distance: 101.8
click at [669, 346] on div "Phone (Direct) [PHONE_NUMBER]" at bounding box center [398, 351] width 549 height 42
click at [594, 301] on h6 "[PERSON_NAME]" at bounding box center [608, 308] width 102 height 21
drag, startPoint x: 594, startPoint y: 301, endPoint x: 650, endPoint y: 301, distance: 55.3
click at [650, 301] on h6 "[PERSON_NAME]" at bounding box center [608, 308] width 102 height 21
